Goal: Obtain resource: Download file/media

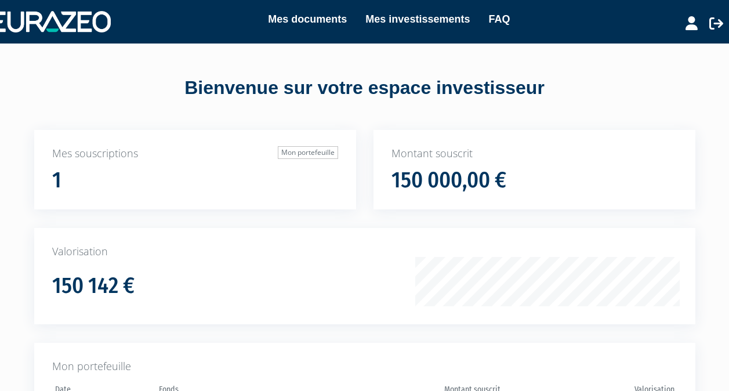
scroll to position [184, 0]
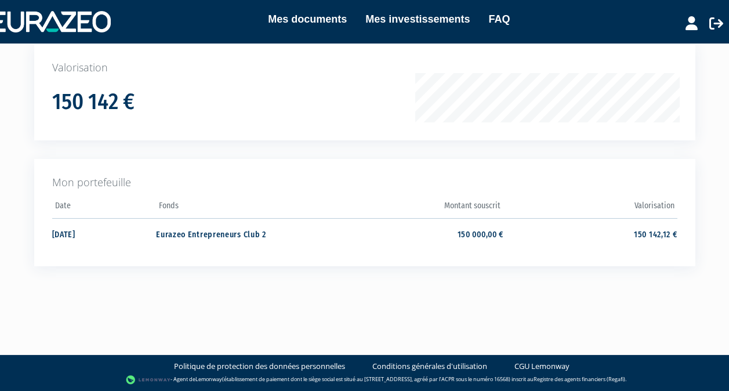
click at [201, 235] on td "Eurazeo Entrepreneurs Club 2" at bounding box center [242, 233] width 173 height 31
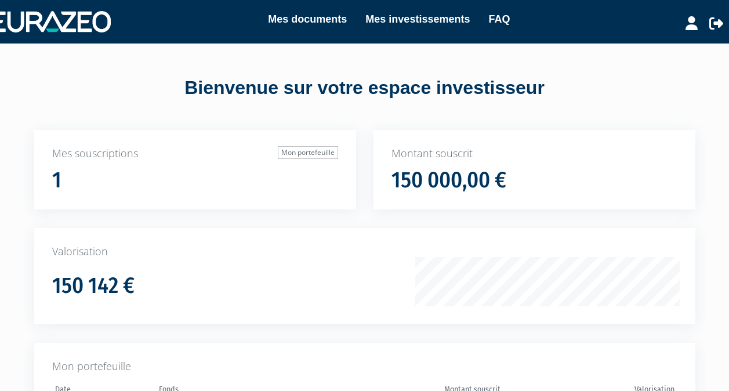
scroll to position [184, 0]
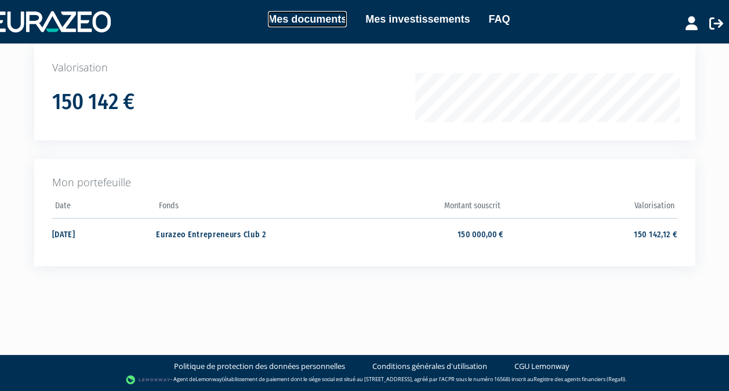
click at [308, 19] on link "Mes documents" at bounding box center [307, 19] width 79 height 16
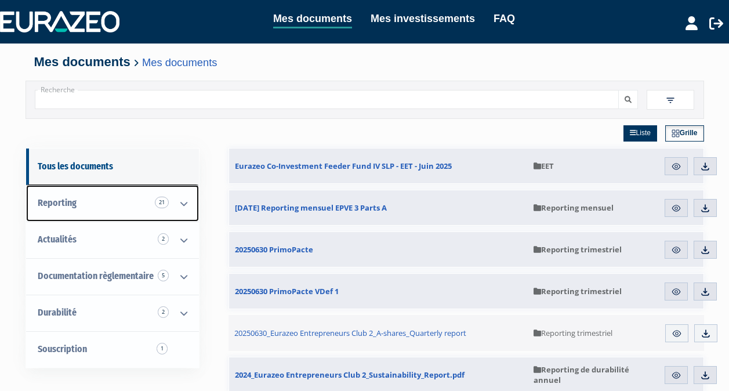
click at [115, 200] on link "Reporting 21" at bounding box center [112, 203] width 173 height 37
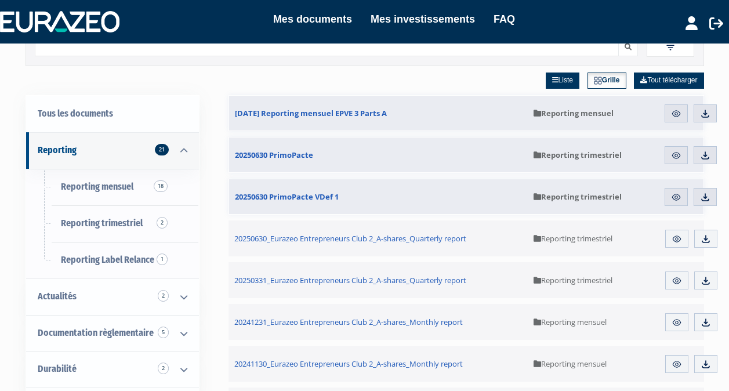
scroll to position [54, 0]
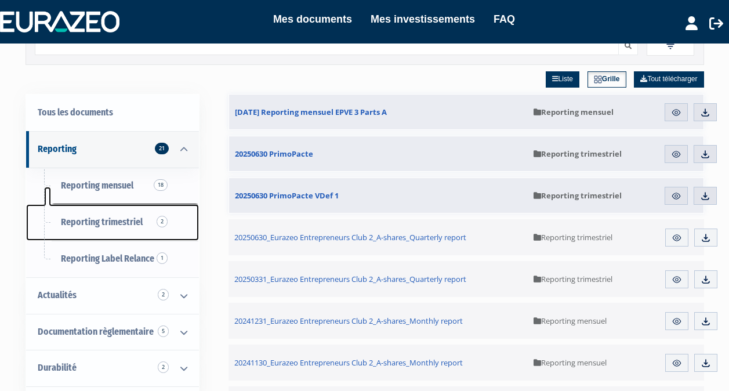
click at [161, 217] on span "2" at bounding box center [162, 222] width 11 height 12
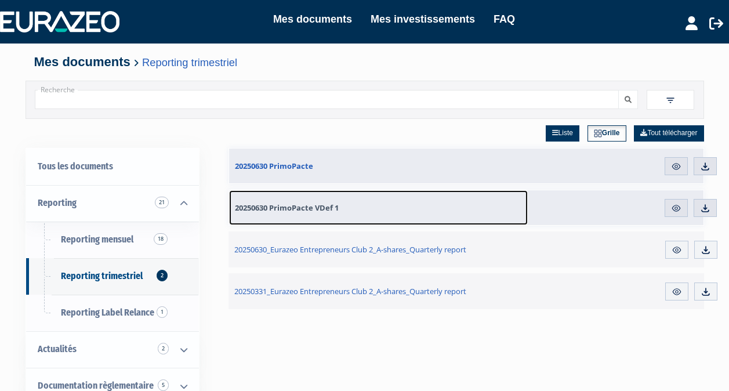
click at [302, 209] on span "20250630 PrimoPacte VDef 1" at bounding box center [287, 207] width 104 height 10
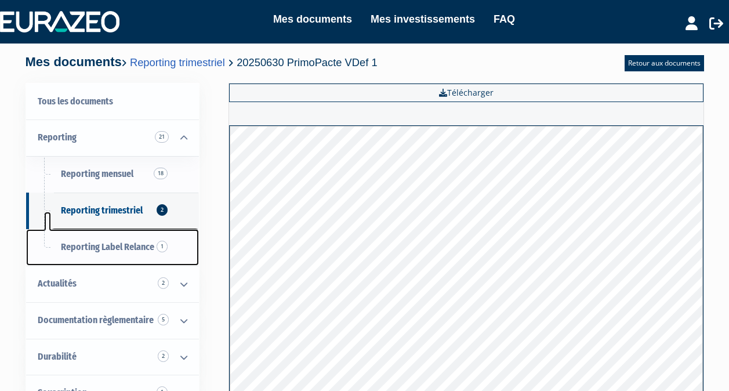
click at [106, 245] on span "Reporting Label Relance 1" at bounding box center [107, 246] width 93 height 11
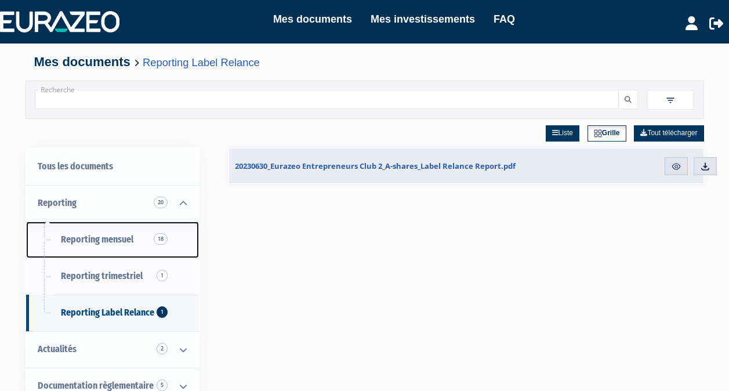
click at [114, 249] on link "Reporting mensuel 18" at bounding box center [112, 240] width 173 height 37
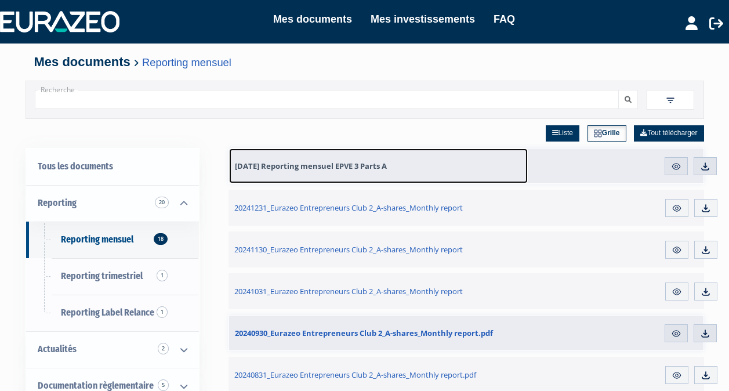
click at [312, 165] on span "31.07.2025 Reporting mensuel EPVE 3 Parts A" at bounding box center [311, 166] width 152 height 10
